Goal: Transaction & Acquisition: Purchase product/service

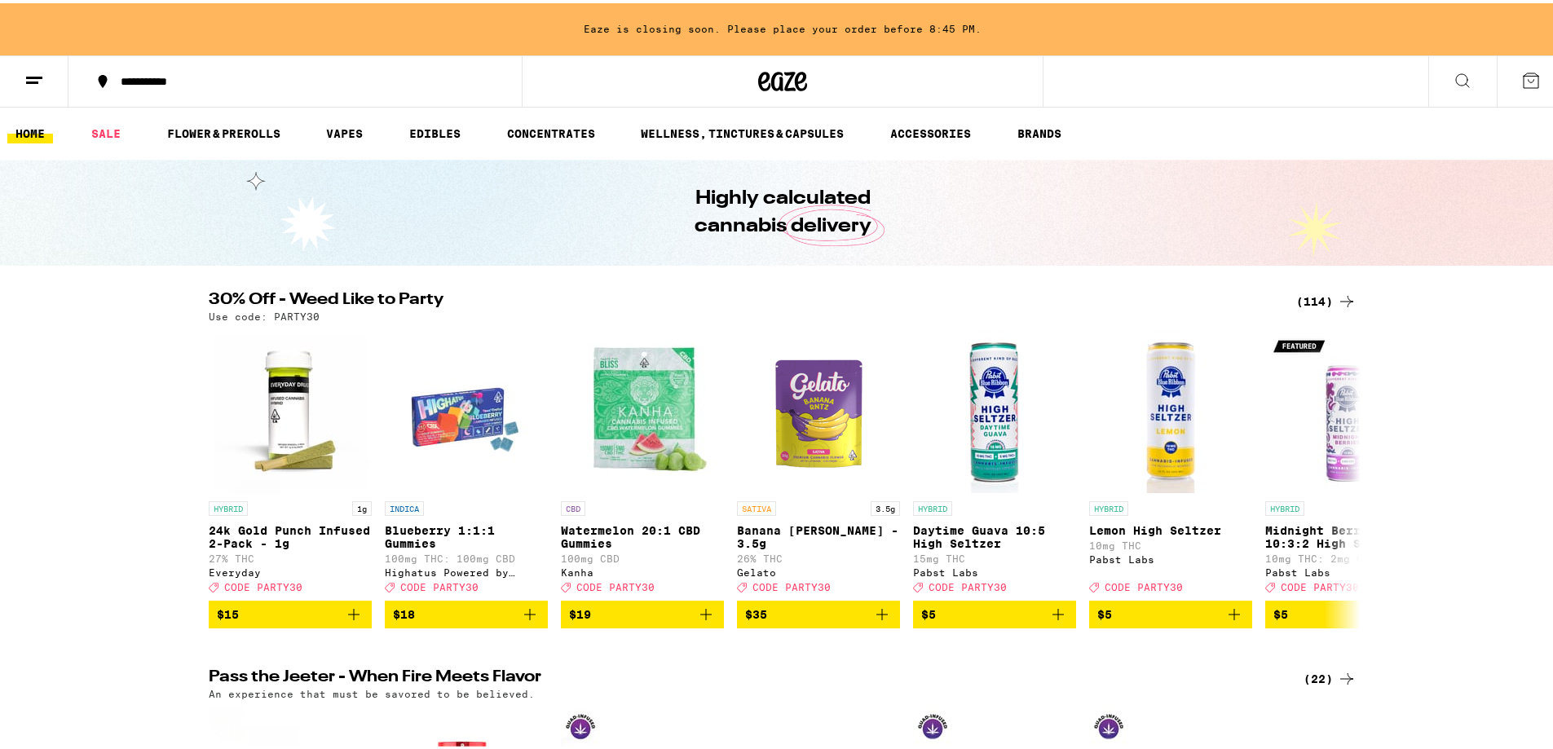
click at [1324, 297] on div "(114)" at bounding box center [1326, 299] width 60 height 20
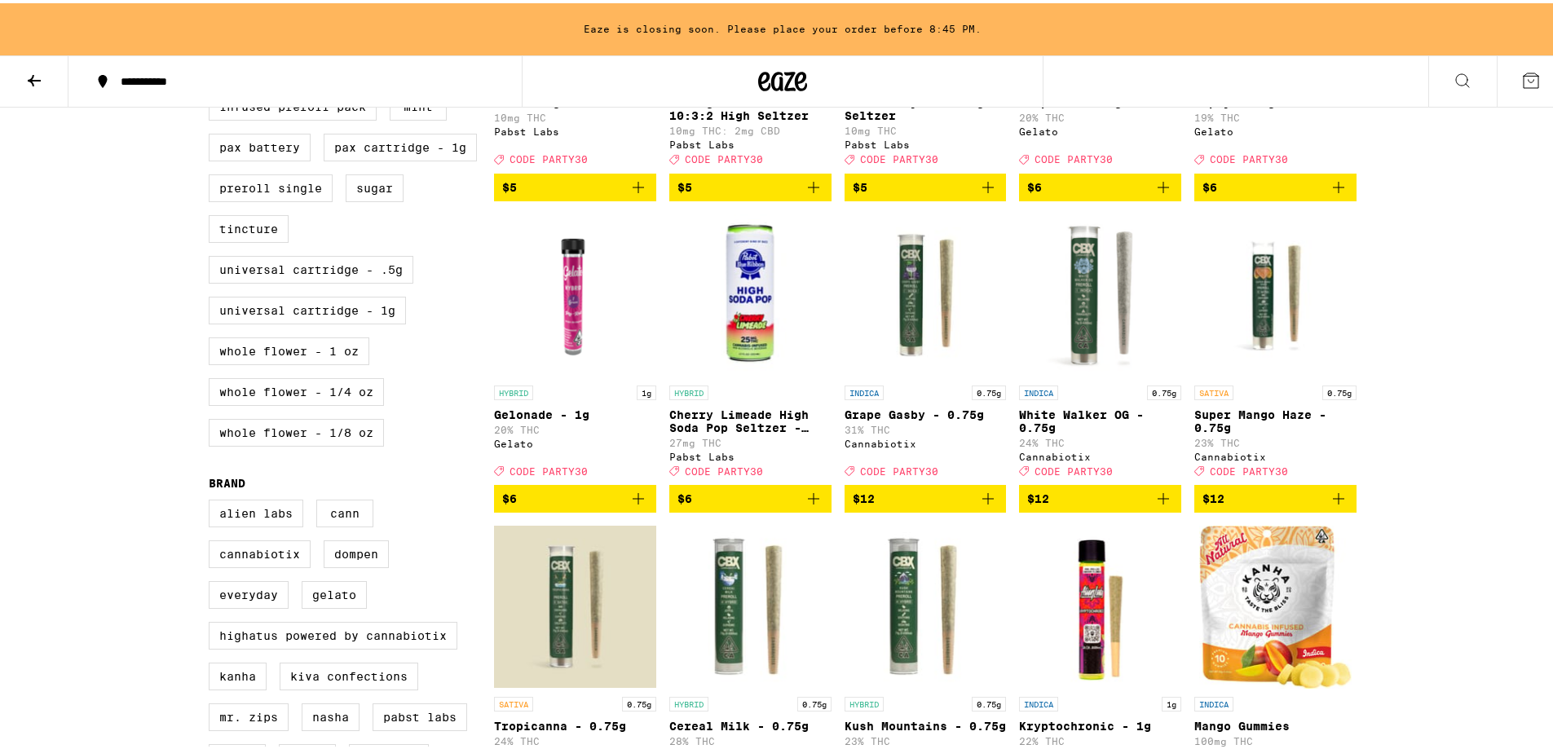
scroll to position [571, 0]
